Goal: Transaction & Acquisition: Book appointment/travel/reservation

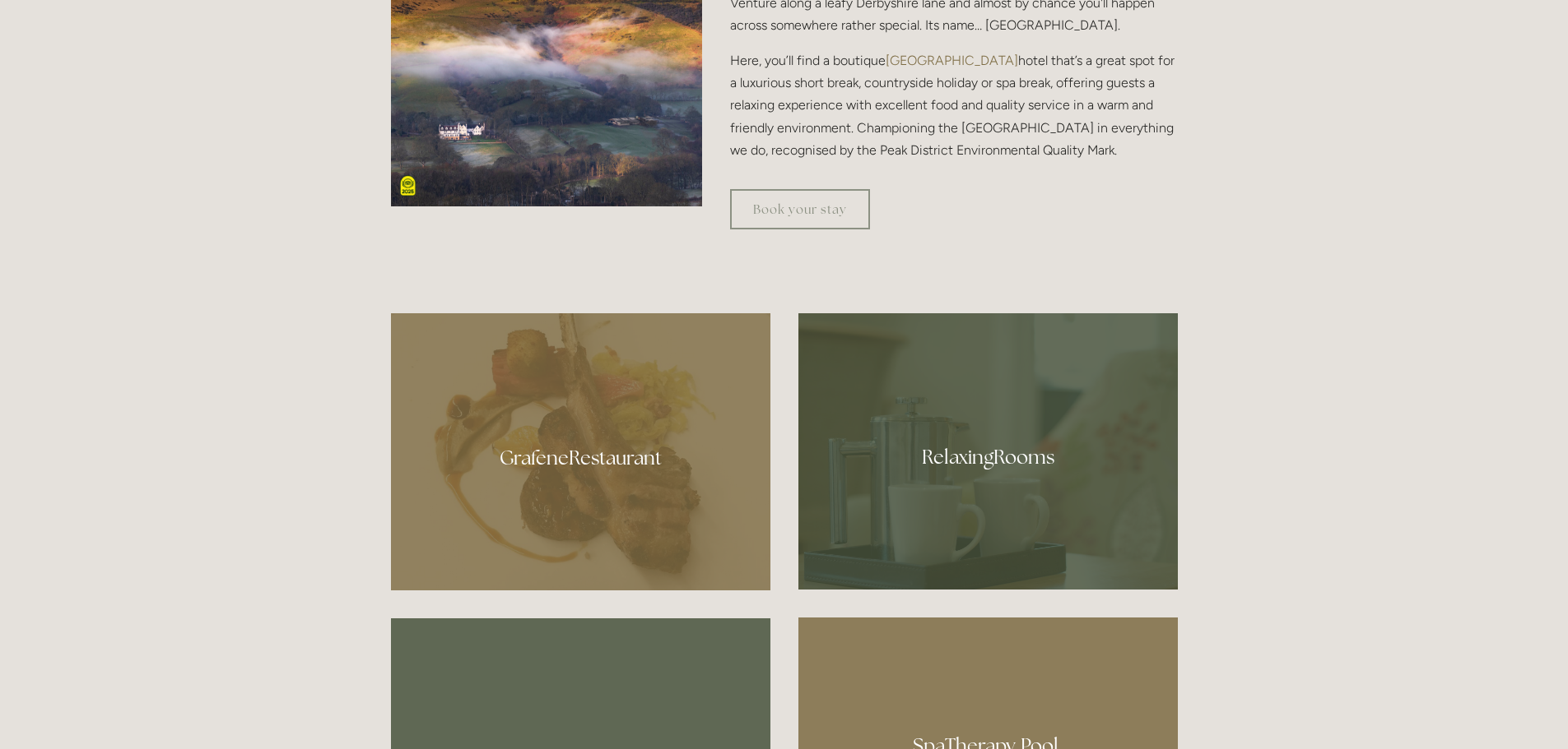
scroll to position [822, 0]
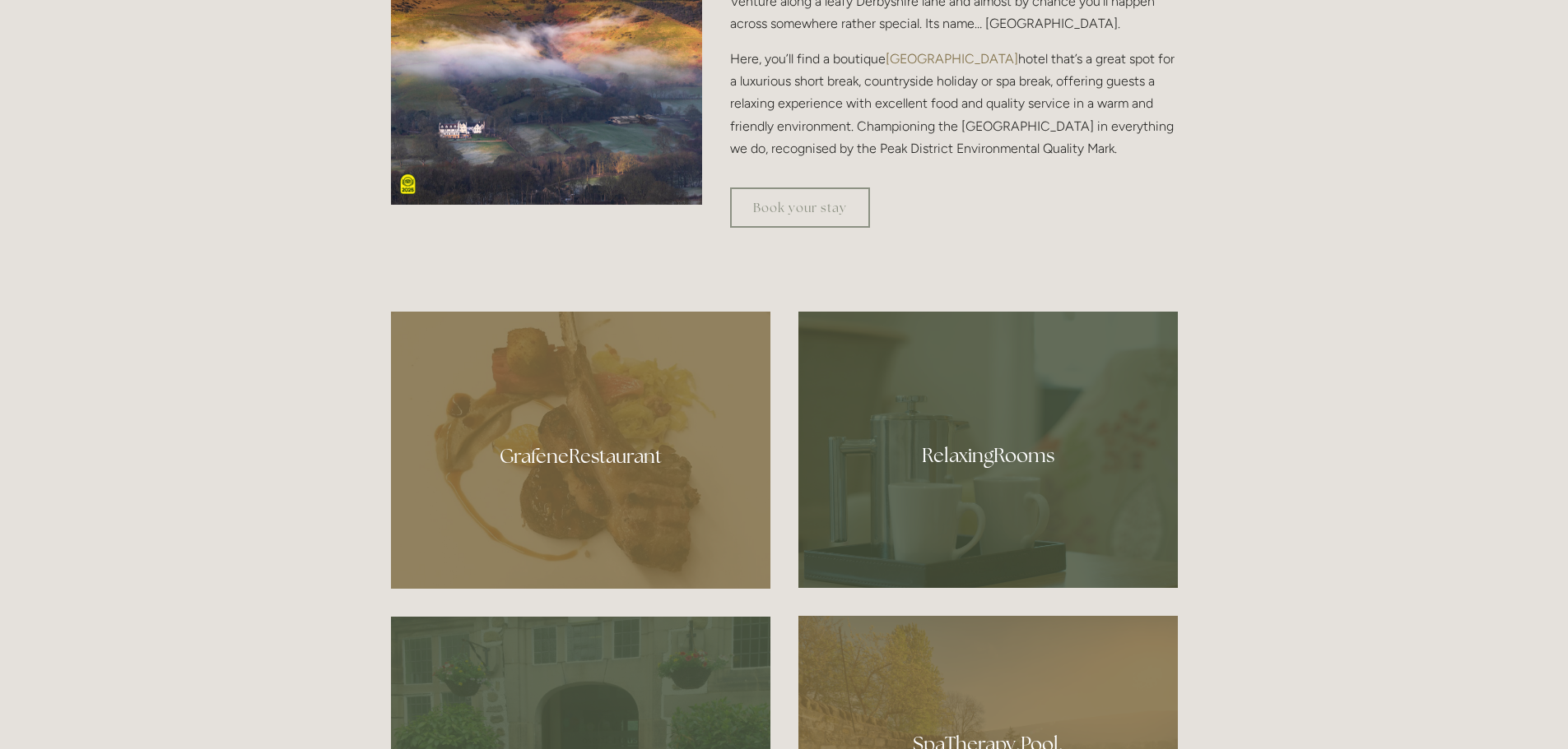
click at [600, 440] on div at bounding box center [580, 449] width 380 height 277
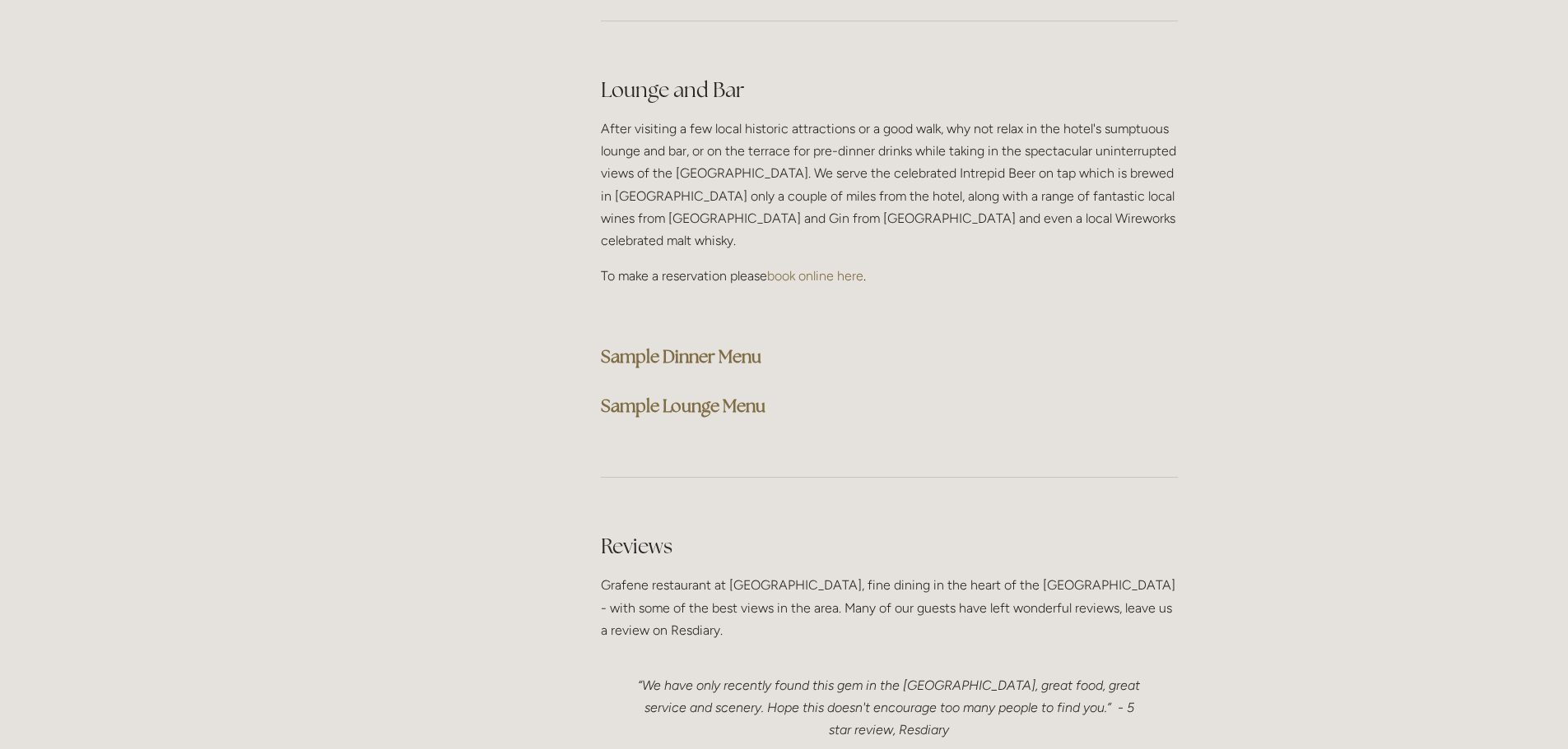
scroll to position [4194, 0]
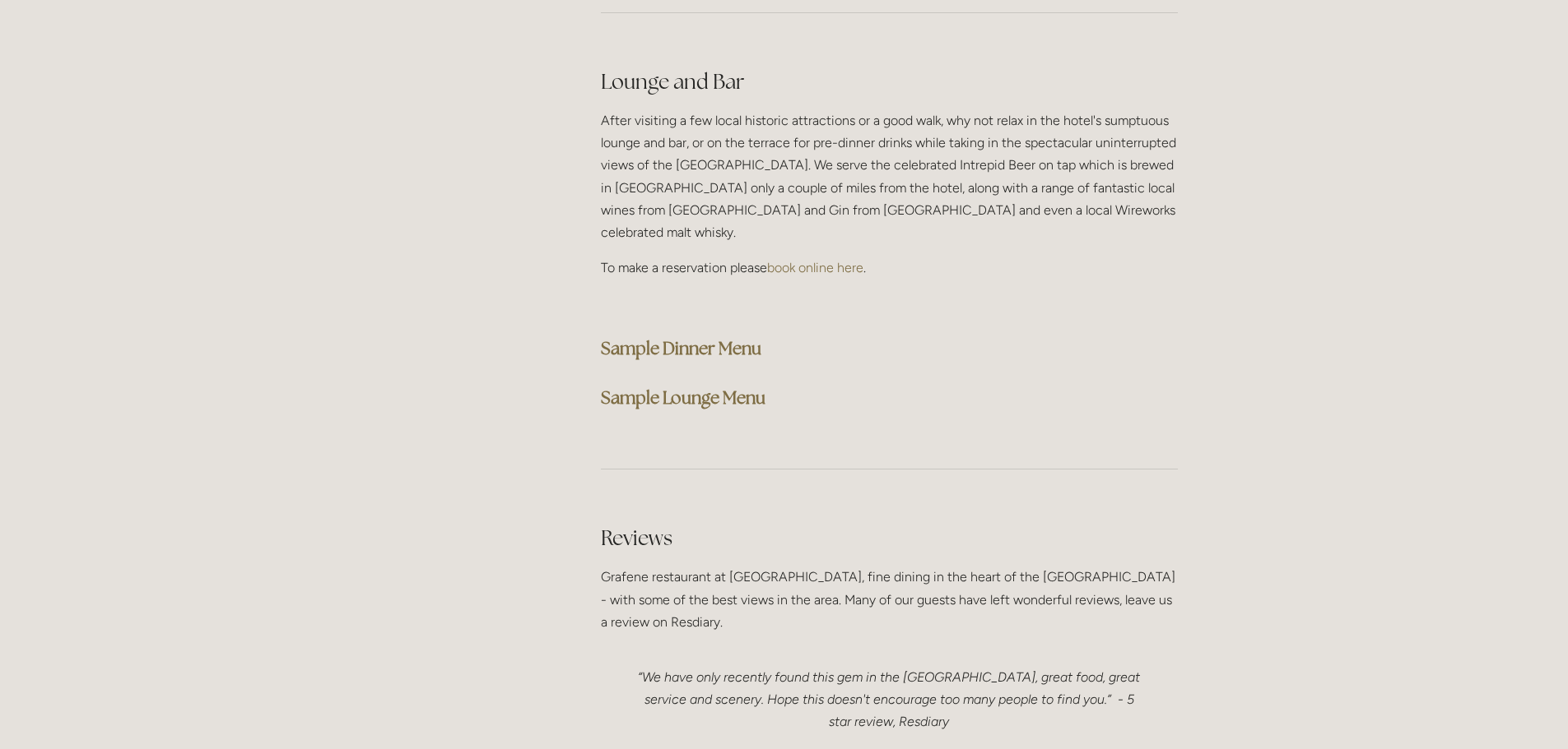
click at [669, 337] on strong "Sample Dinner Menu" at bounding box center [680, 348] width 161 height 22
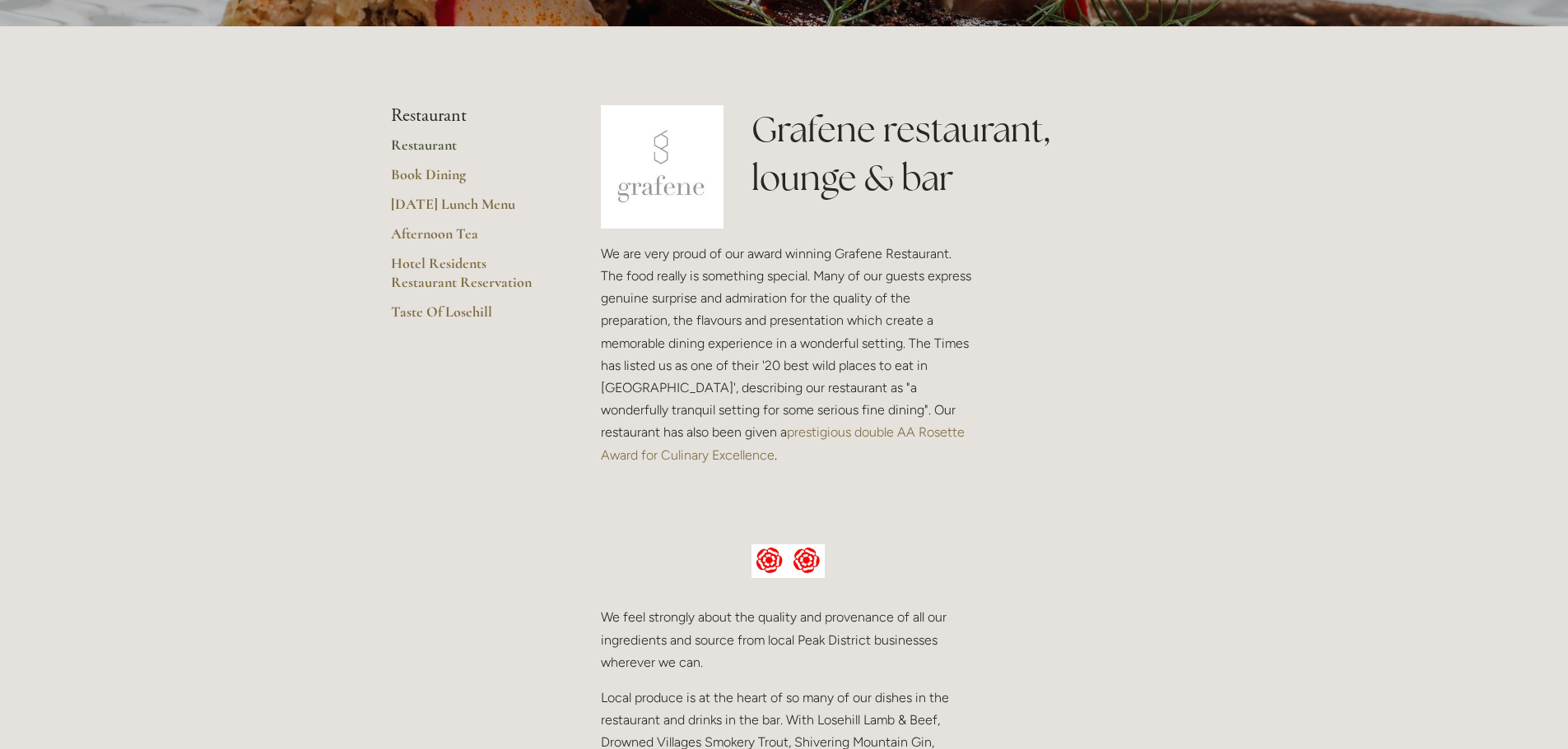
scroll to position [0, 0]
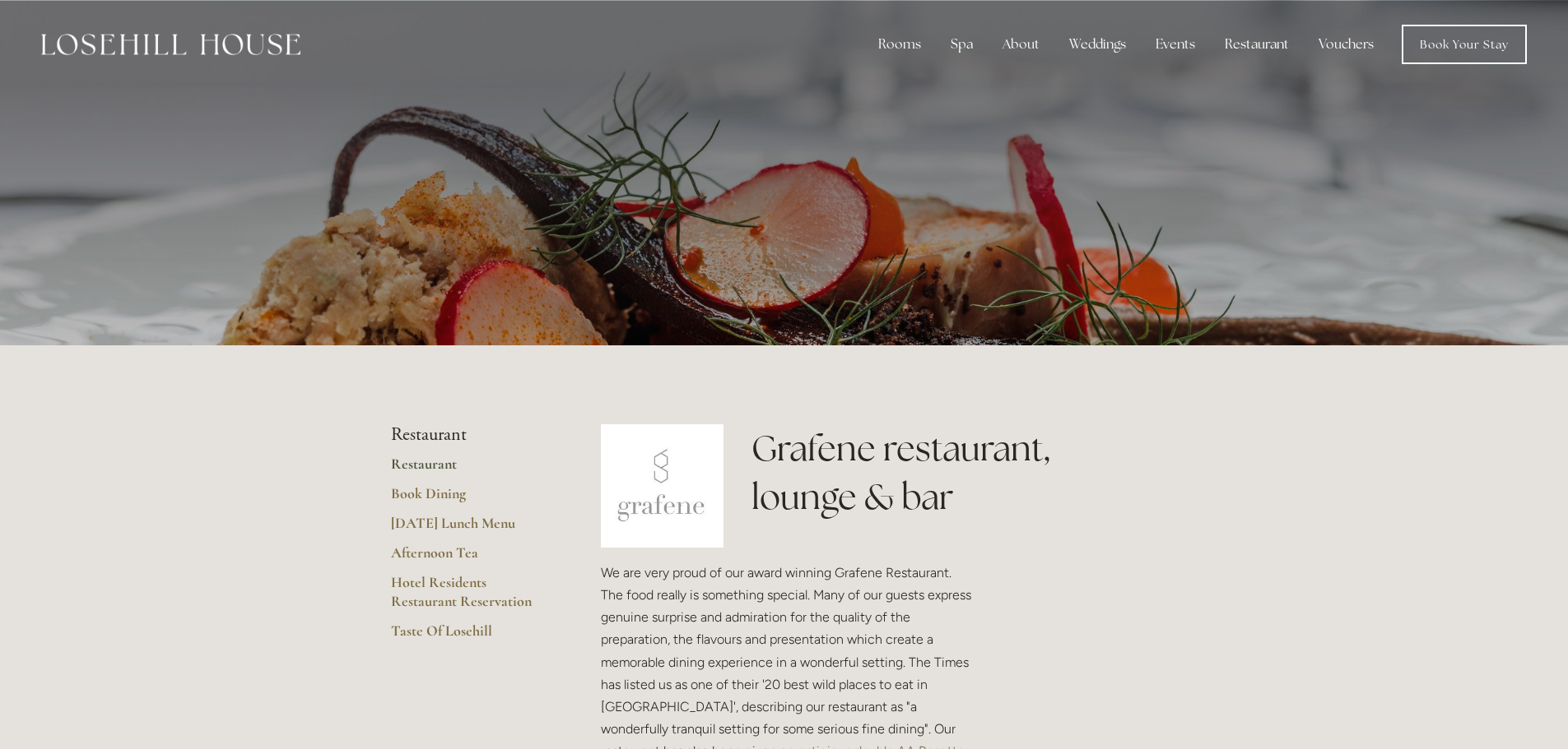
click at [232, 36] on img at bounding box center [171, 44] width 259 height 21
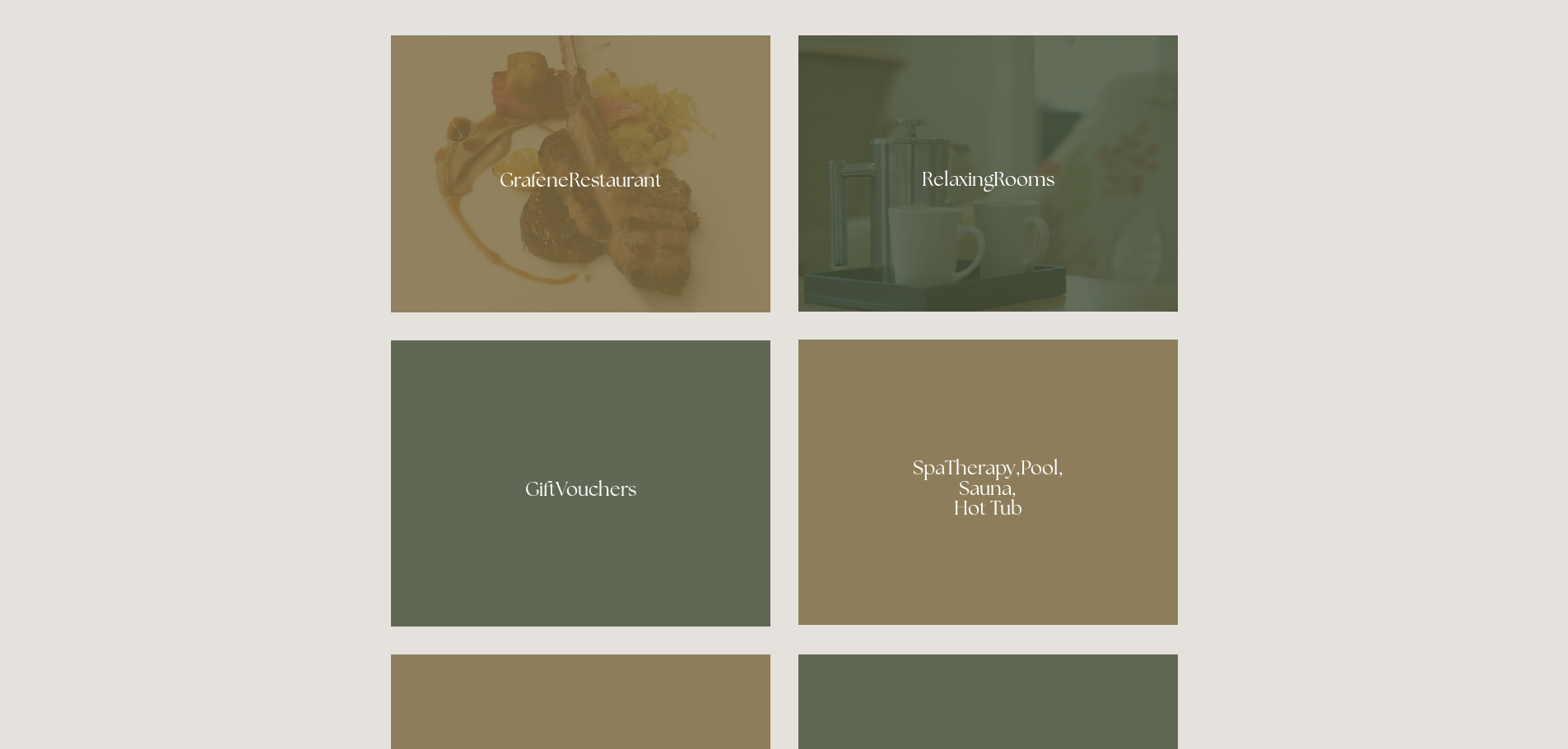
scroll to position [905, 0]
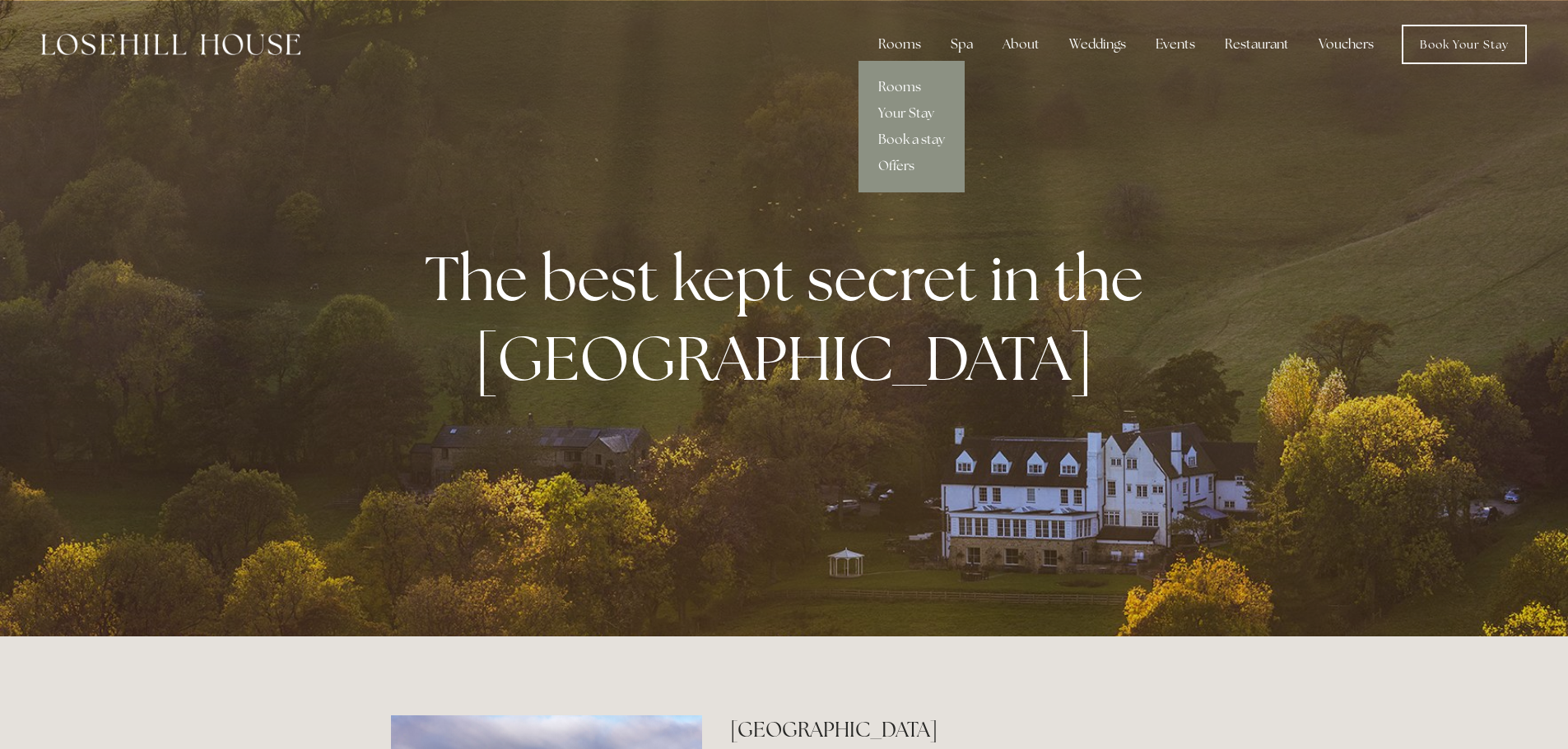
click at [909, 86] on link "Rooms" at bounding box center [911, 87] width 106 height 26
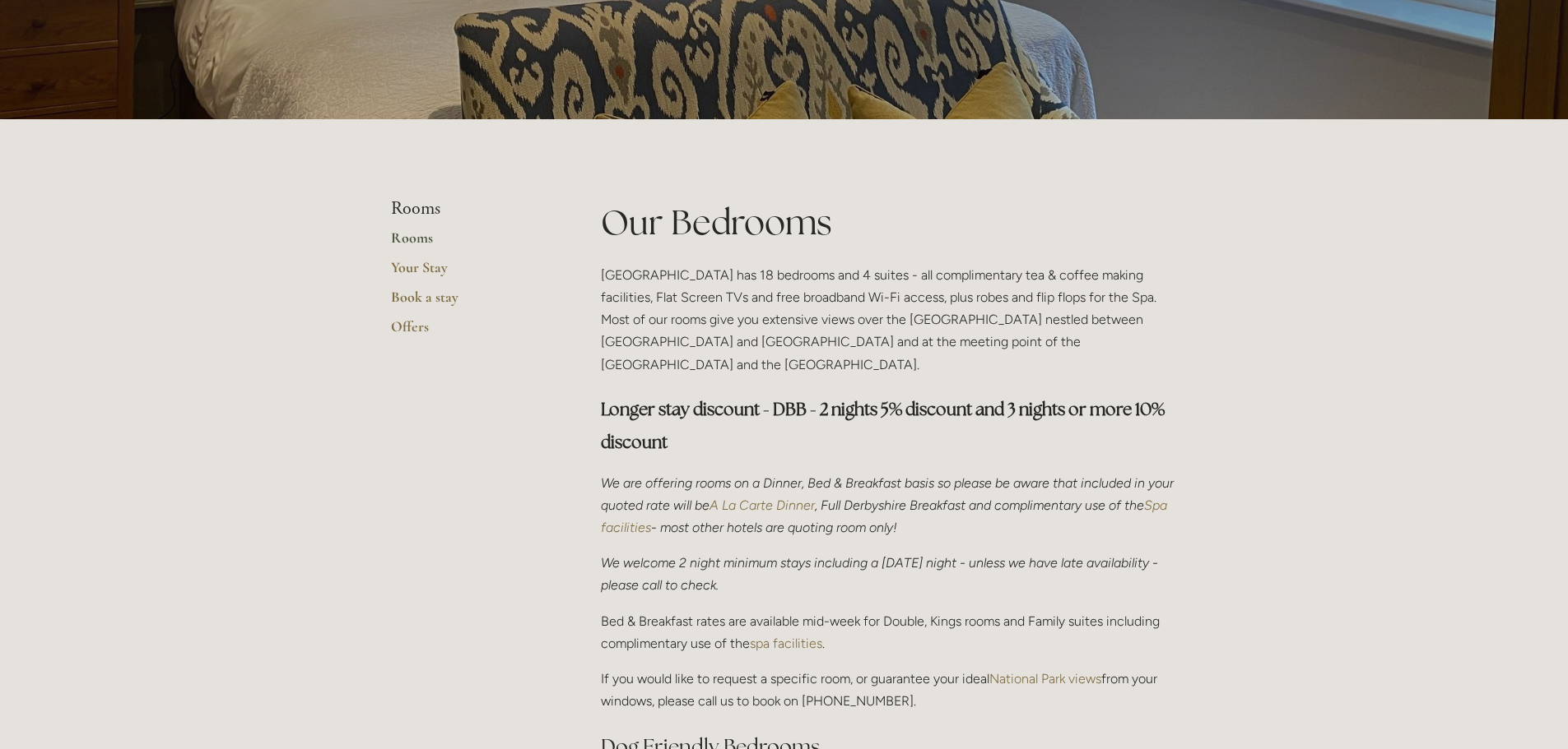
scroll to position [164, 0]
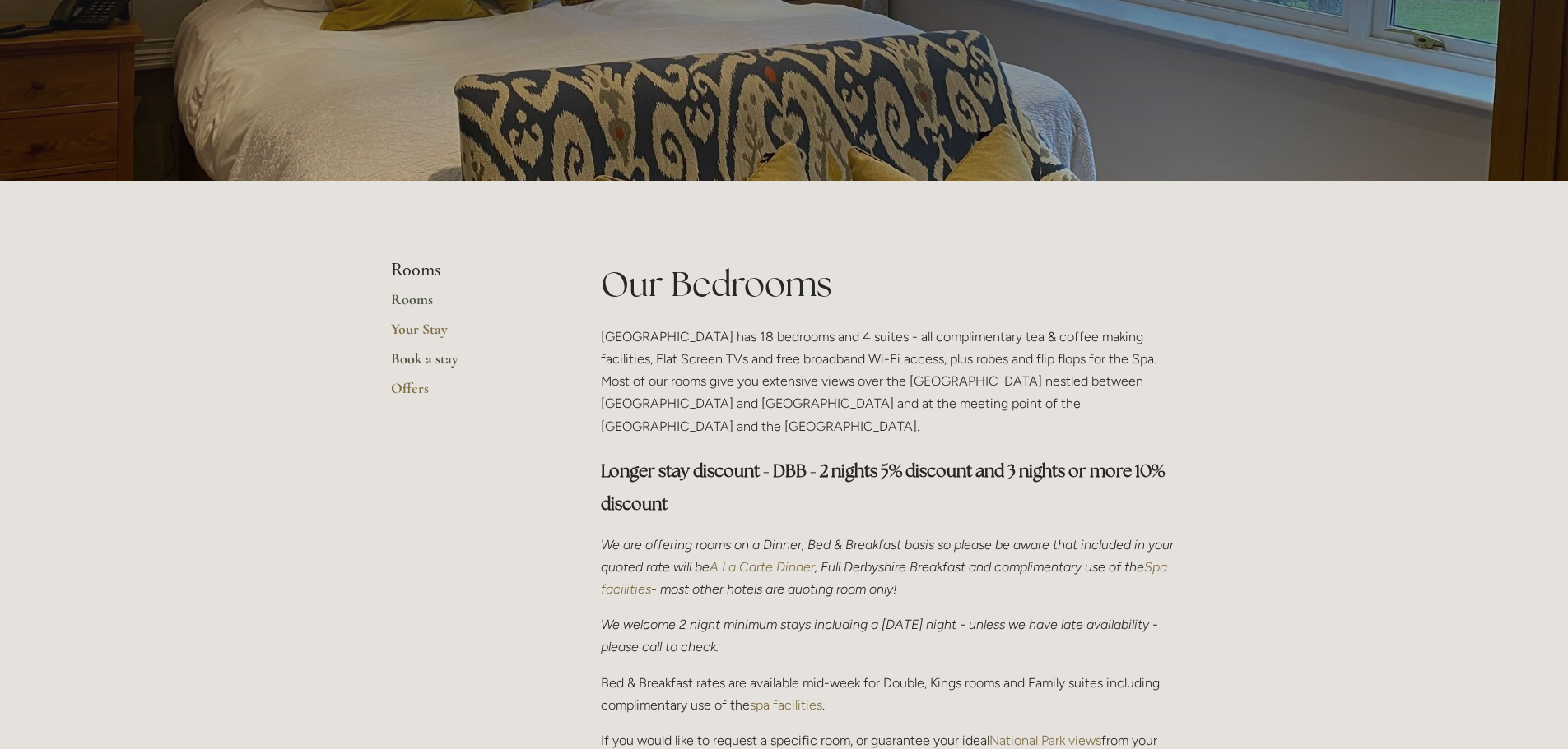
click at [445, 363] on link "Book a stay" at bounding box center [469, 364] width 157 height 29
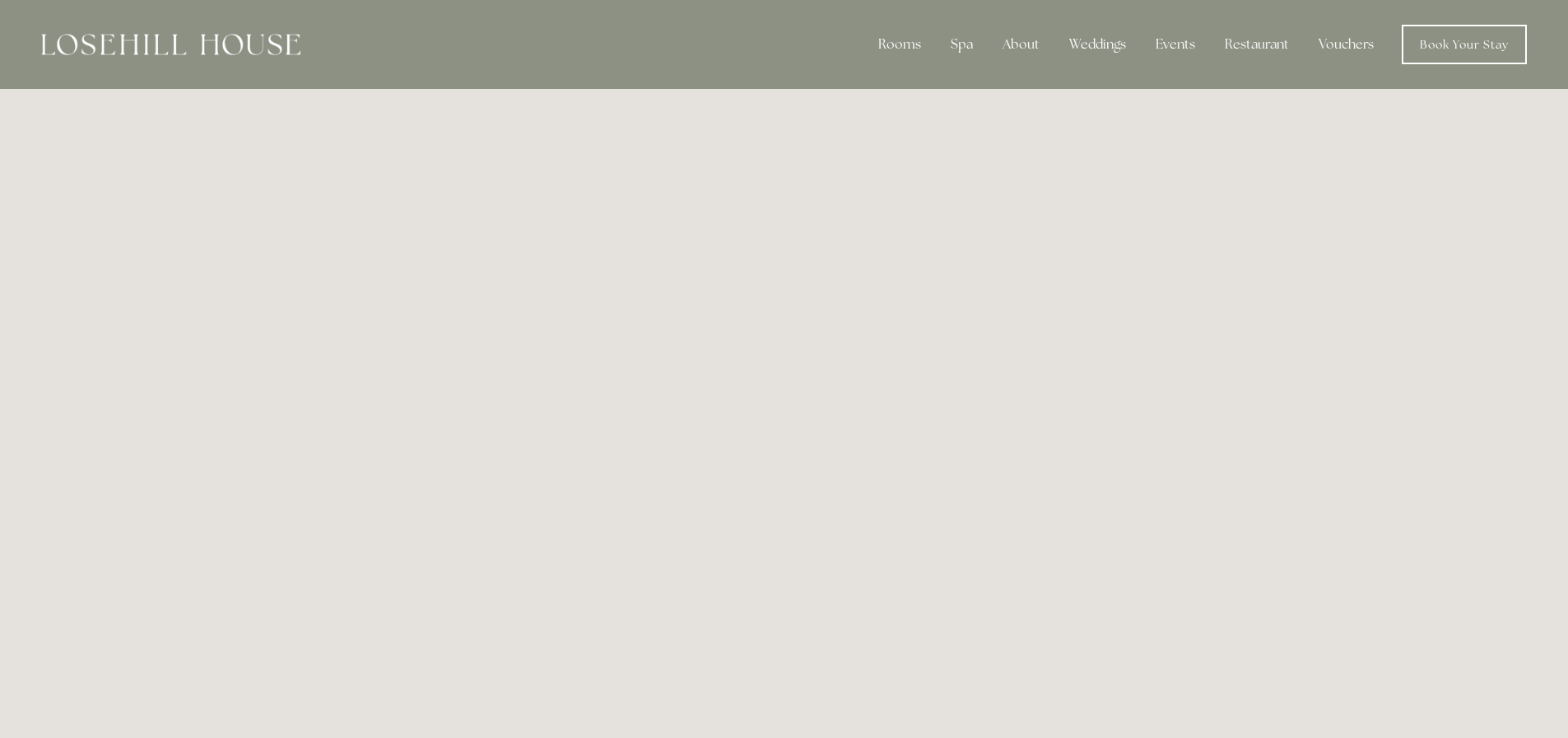
click at [174, 46] on img at bounding box center [171, 44] width 259 height 21
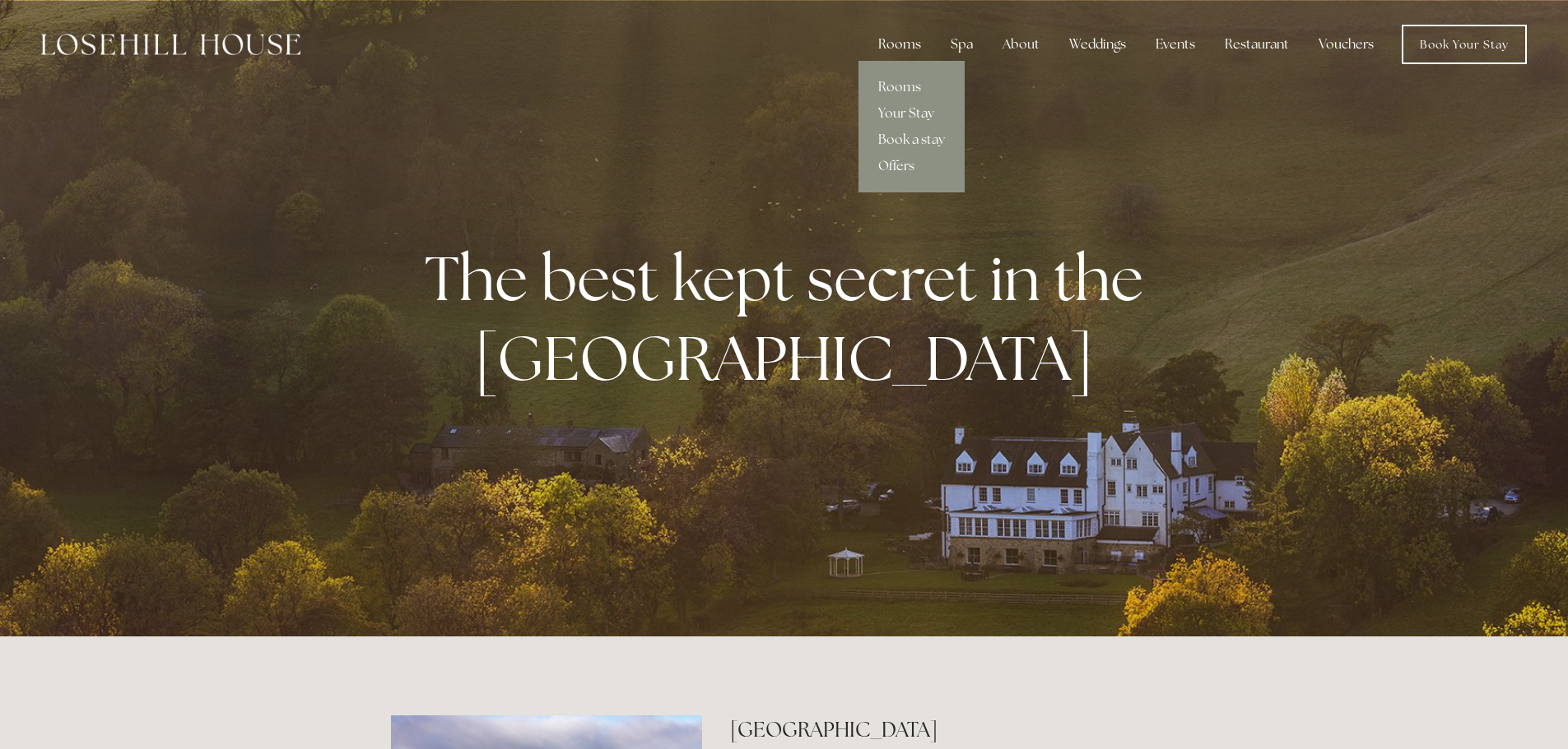
click at [913, 45] on div "Rooms" at bounding box center [899, 44] width 69 height 33
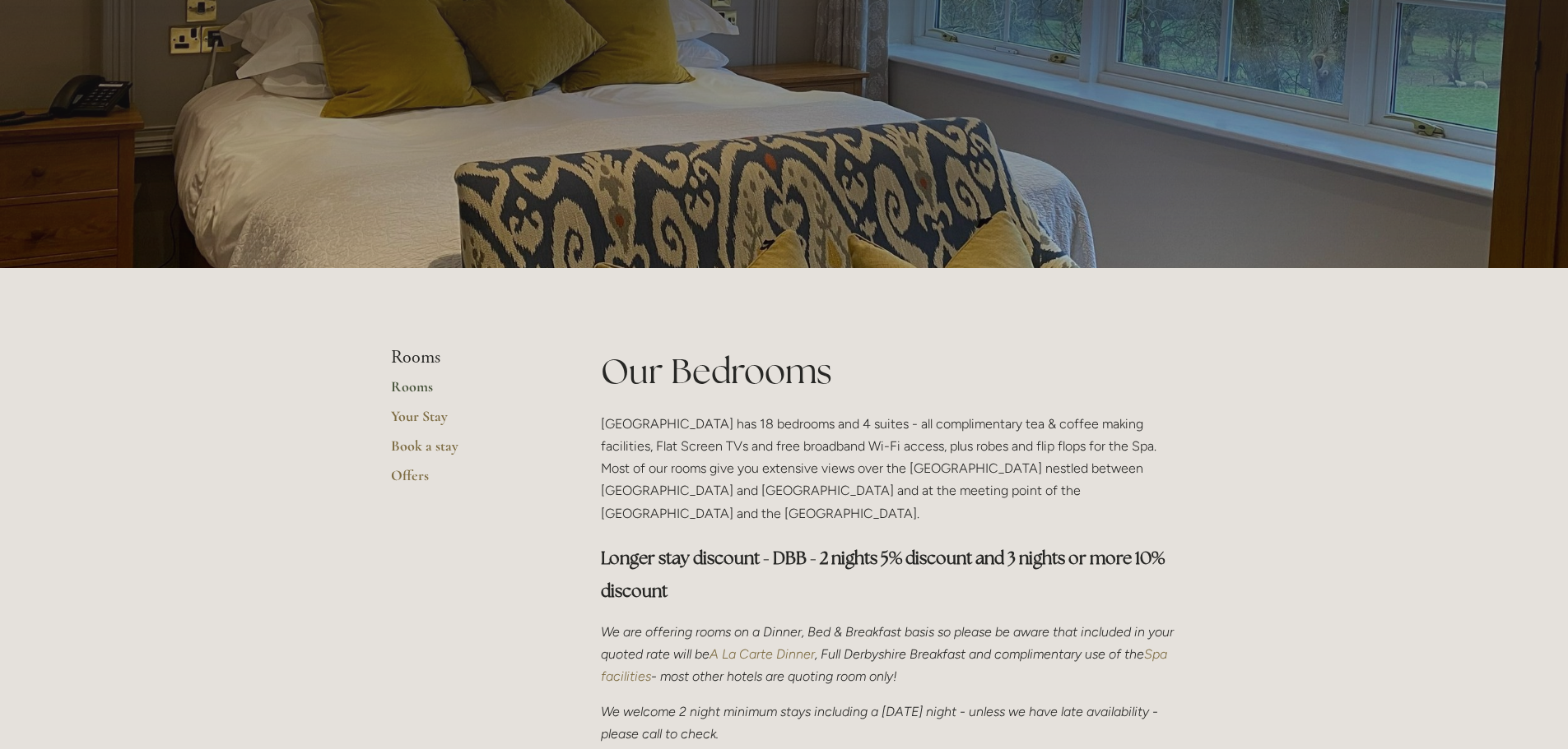
scroll to position [164, 0]
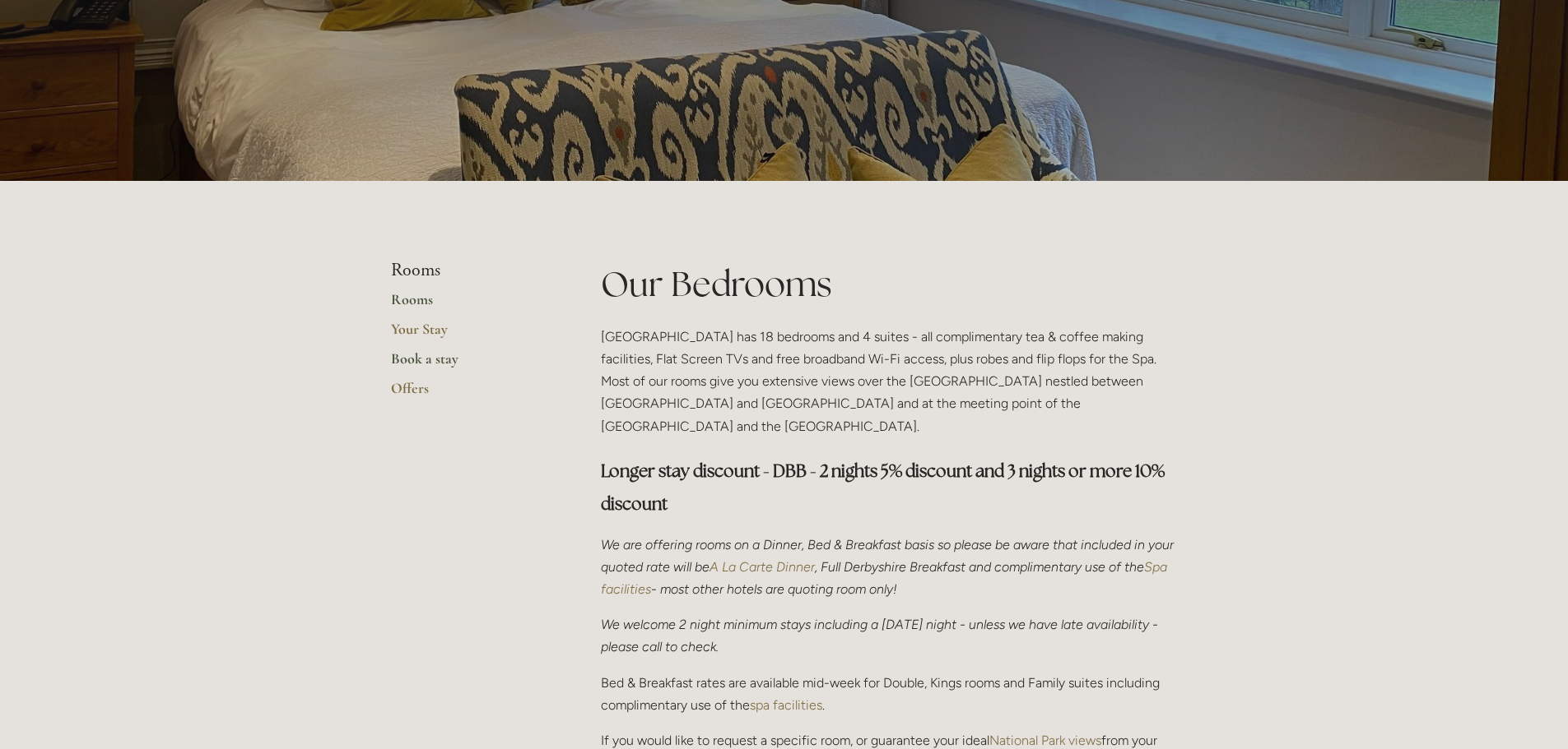
click at [422, 355] on link "Book a stay" at bounding box center [469, 364] width 157 height 29
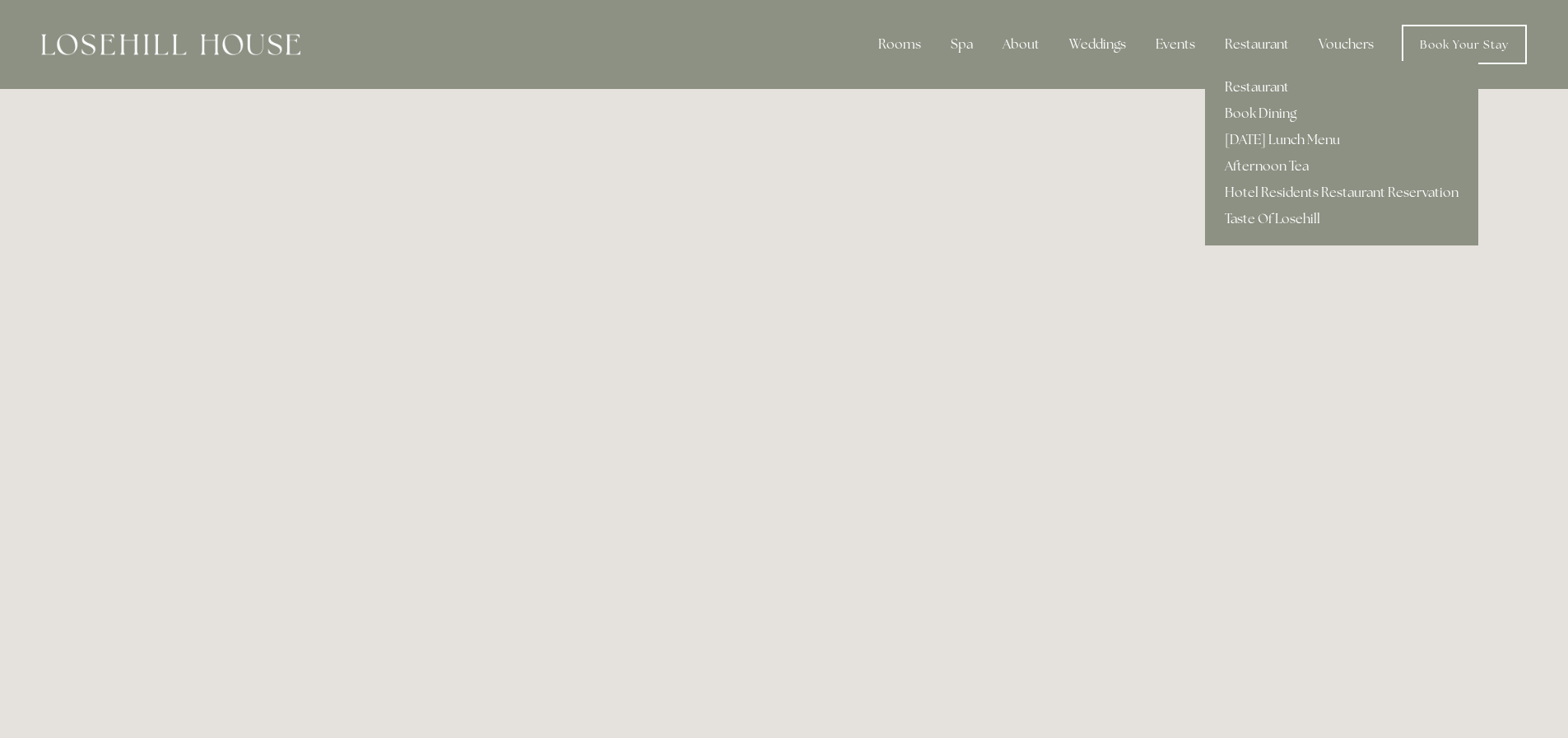
click at [1275, 85] on link "Restaurant" at bounding box center [1341, 87] width 273 height 26
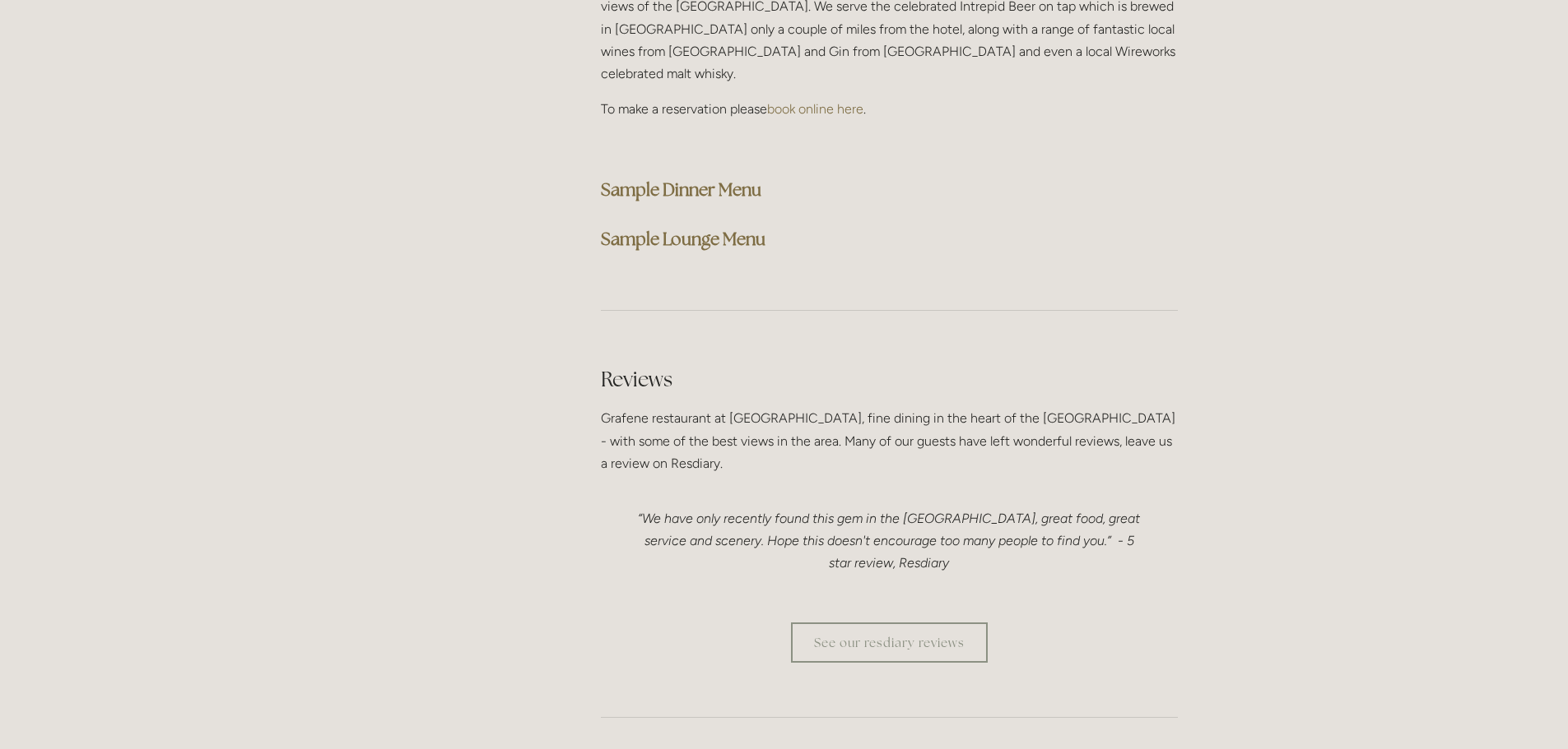
scroll to position [4359, 0]
click at [717, 173] on strong "Sample Dinner Menu" at bounding box center [680, 183] width 161 height 22
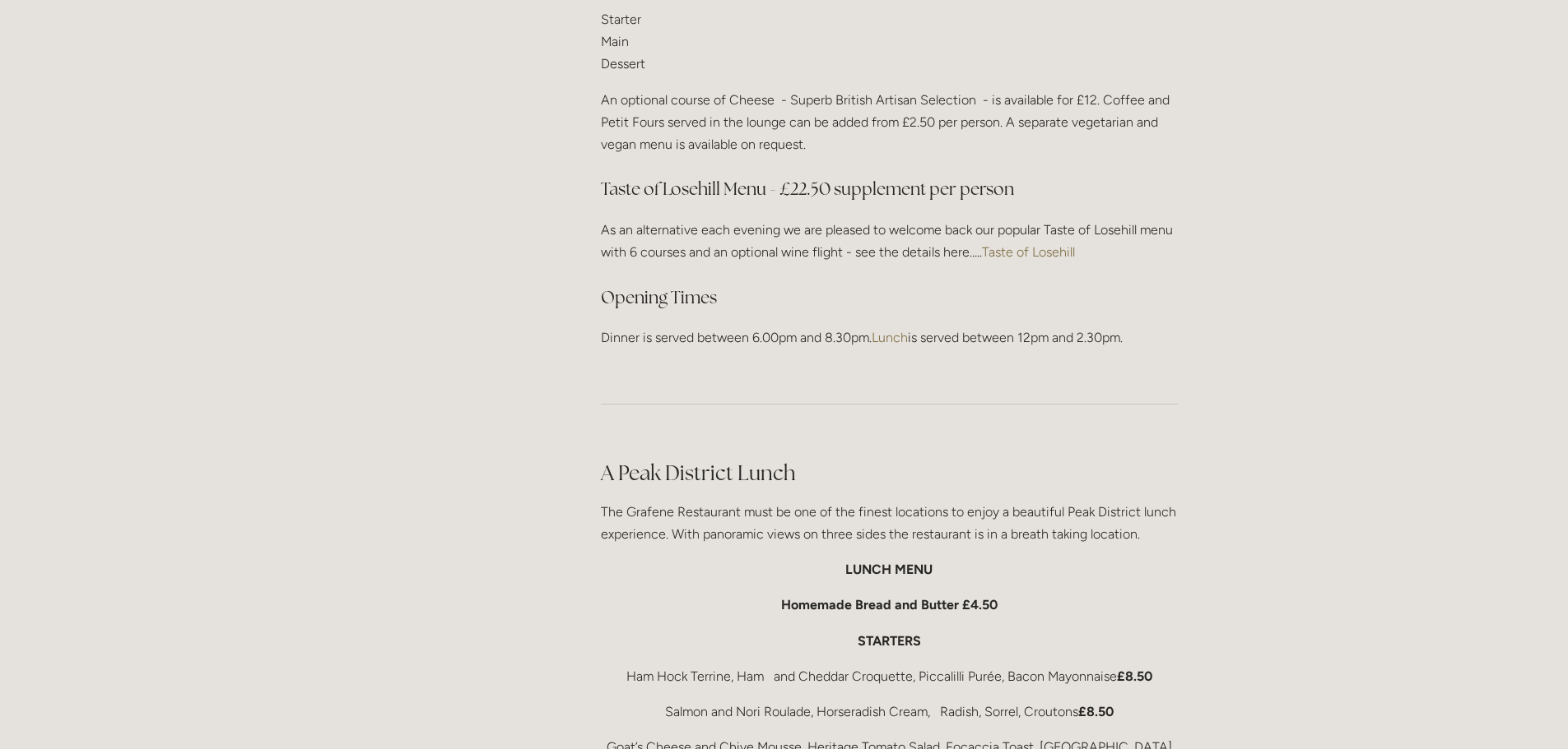
scroll to position [1645, 0]
